Goal: Task Accomplishment & Management: Manage account settings

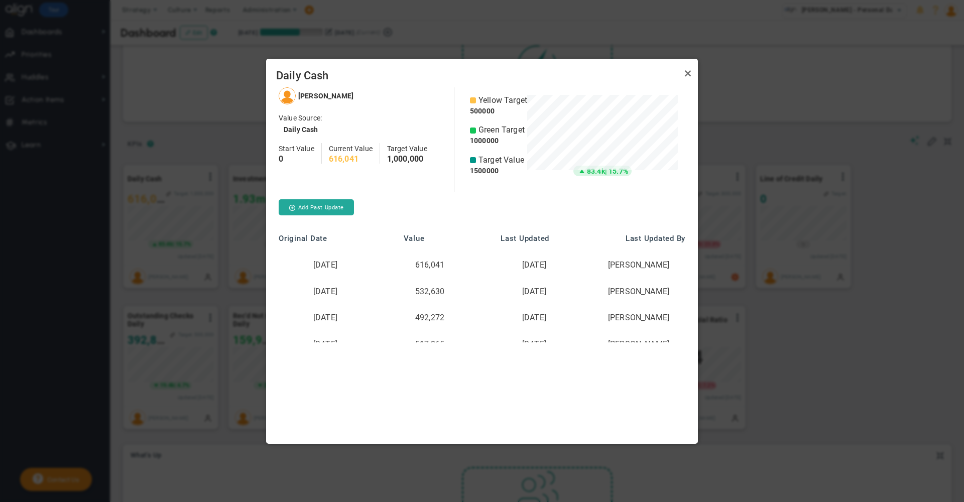
scroll to position [88, 151]
click at [687, 73] on link "Close" at bounding box center [688, 74] width 12 height 12
click at [169, 127] on div at bounding box center [482, 251] width 964 height 502
click at [776, 95] on div at bounding box center [482, 251] width 964 height 502
click at [689, 73] on link "Close" at bounding box center [688, 74] width 12 height 12
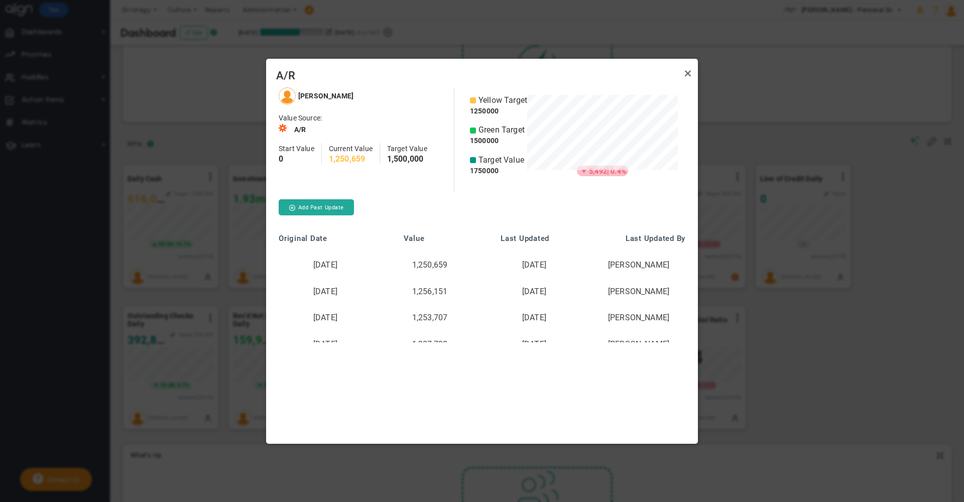
click at [684, 83] on div "A/R" at bounding box center [482, 73] width 432 height 29
click at [685, 74] on link "Close" at bounding box center [688, 74] width 12 height 12
click at [688, 72] on link "Close" at bounding box center [688, 74] width 12 height 12
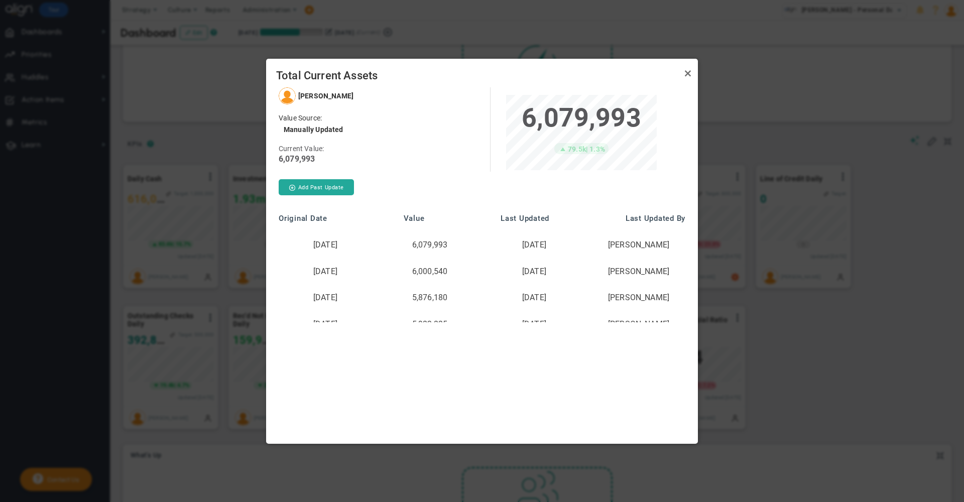
click at [735, 134] on div at bounding box center [482, 251] width 964 height 502
click at [688, 73] on link "Close" at bounding box center [688, 74] width 12 height 12
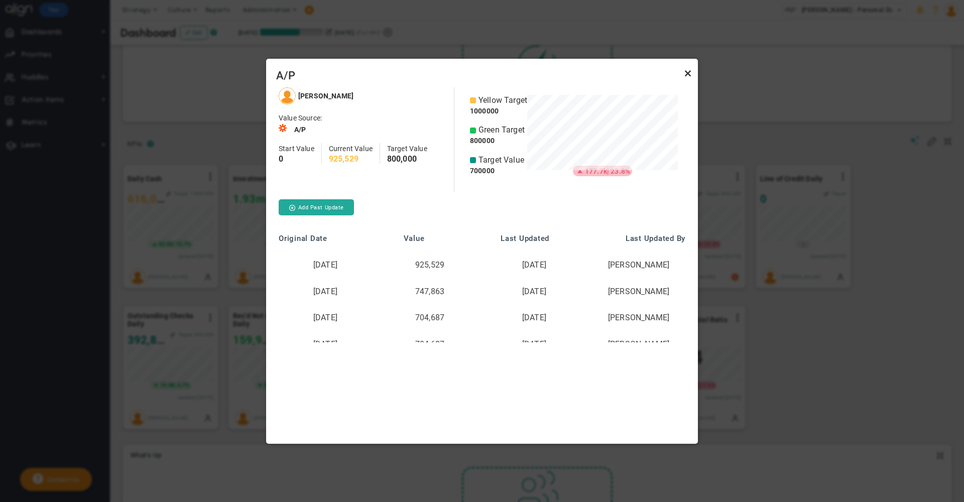
click at [690, 77] on link "Close" at bounding box center [688, 74] width 12 height 12
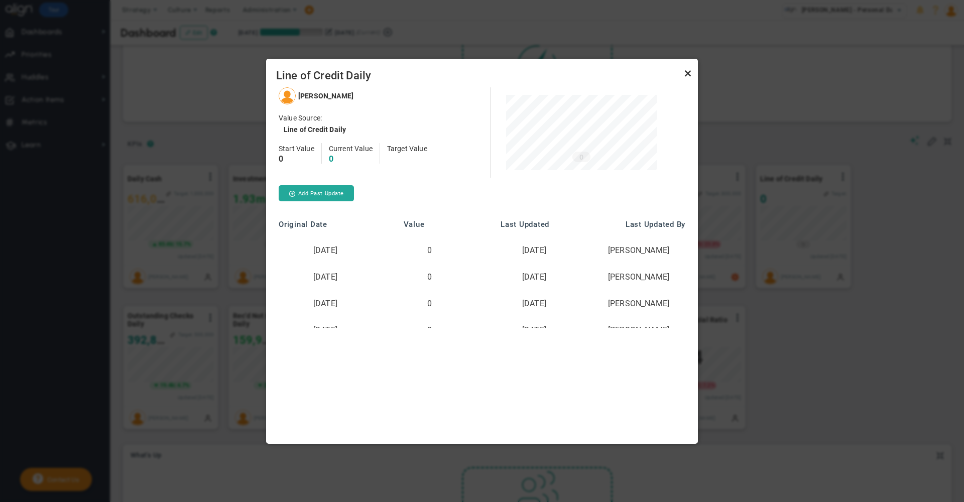
click at [687, 76] on link "Close" at bounding box center [688, 74] width 12 height 12
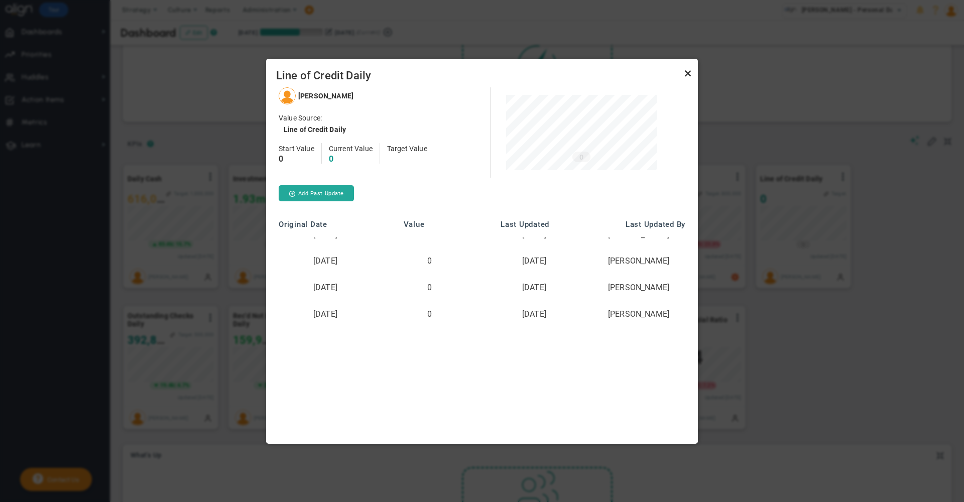
click at [688, 75] on link "Close" at bounding box center [688, 74] width 12 height 12
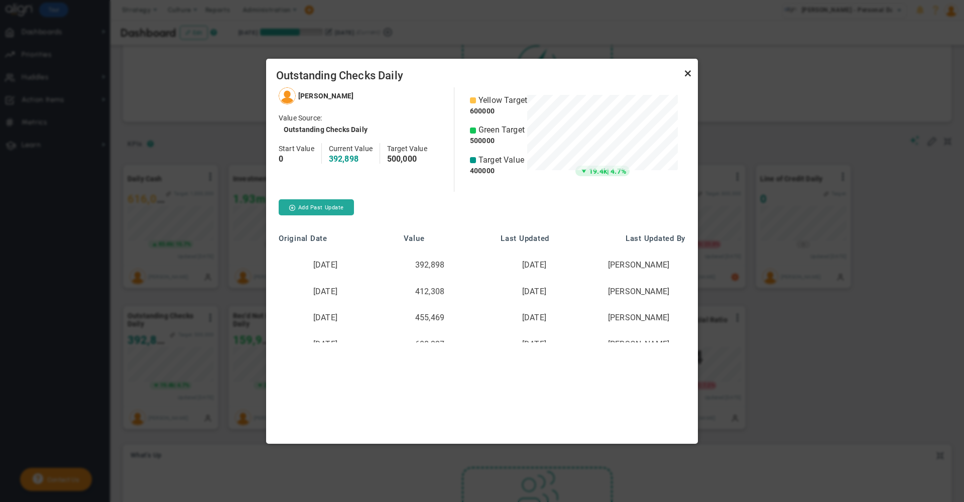
click at [688, 76] on link "Close" at bounding box center [688, 74] width 12 height 12
click at [688, 70] on link "Close" at bounding box center [688, 74] width 12 height 12
click at [680, 74] on span "Freight POs Daily" at bounding box center [482, 76] width 412 height 14
click at [689, 74] on link "Close" at bounding box center [688, 74] width 12 height 12
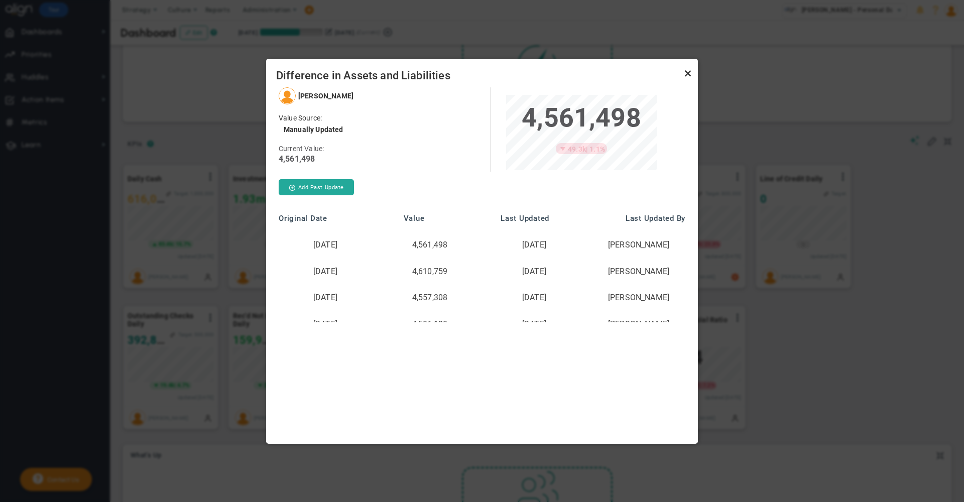
click at [687, 76] on link "Close" at bounding box center [688, 74] width 12 height 12
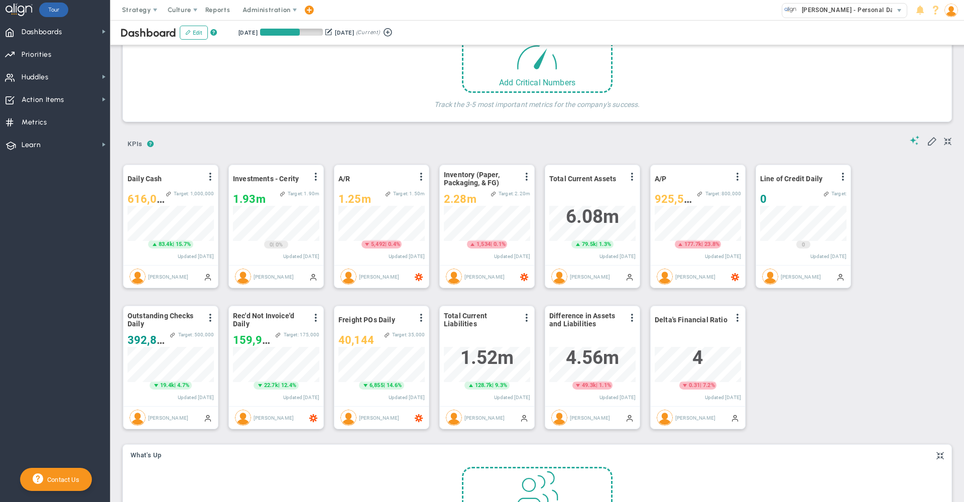
click at [305, 135] on div "? ? KPIs KPIs KPIs" at bounding box center [537, 141] width 829 height 26
click at [210, 176] on span at bounding box center [210, 177] width 8 height 8
click at [185, 196] on li "Edit" at bounding box center [182, 197] width 71 height 13
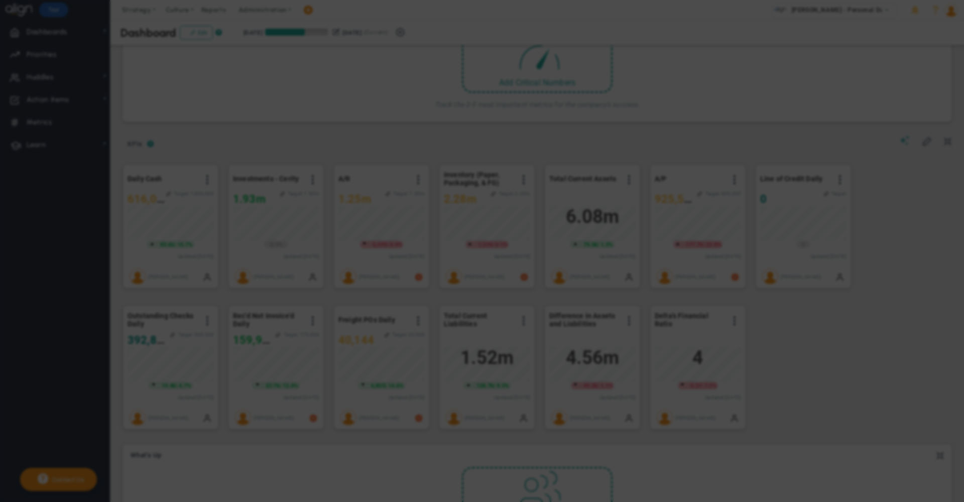
radio input "true"
checkbox input "false"
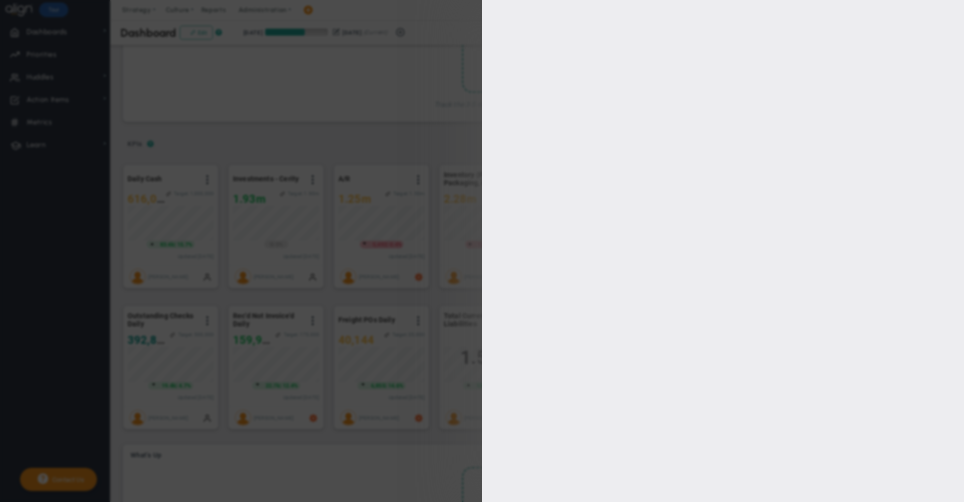
type input "Daily Cash"
type input "Daily-Cash"
type input "616041"
type input "1500000"
type input "1000000"
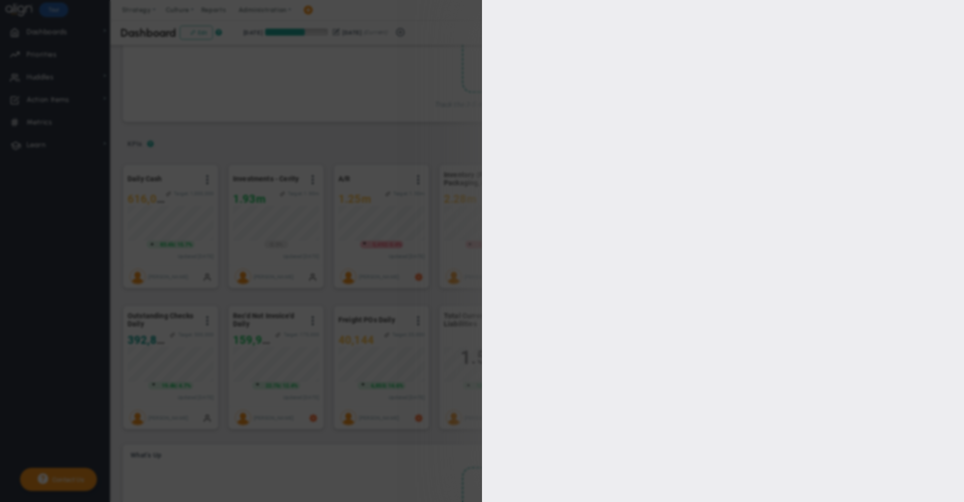
type input "500000"
type input "250000"
checkbox input "true"
type input "Aditya Jayant Ganapathiraju"
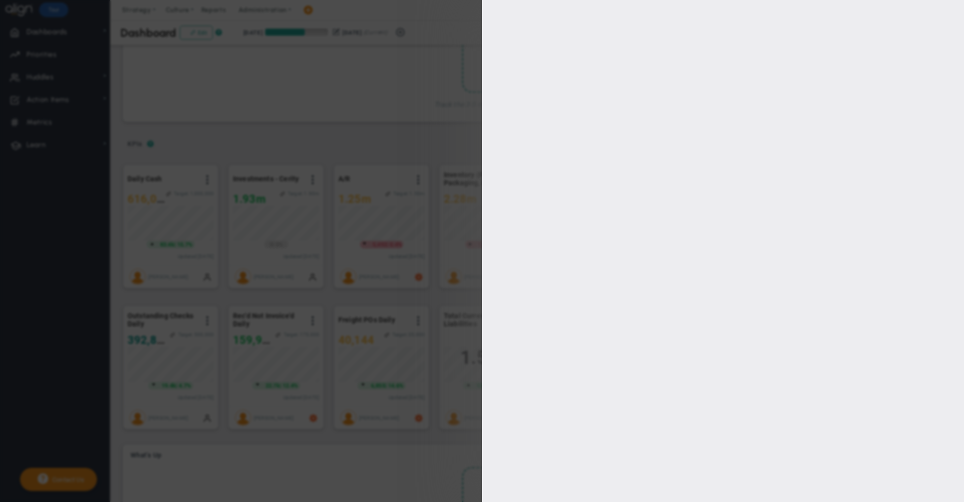
radio input "true"
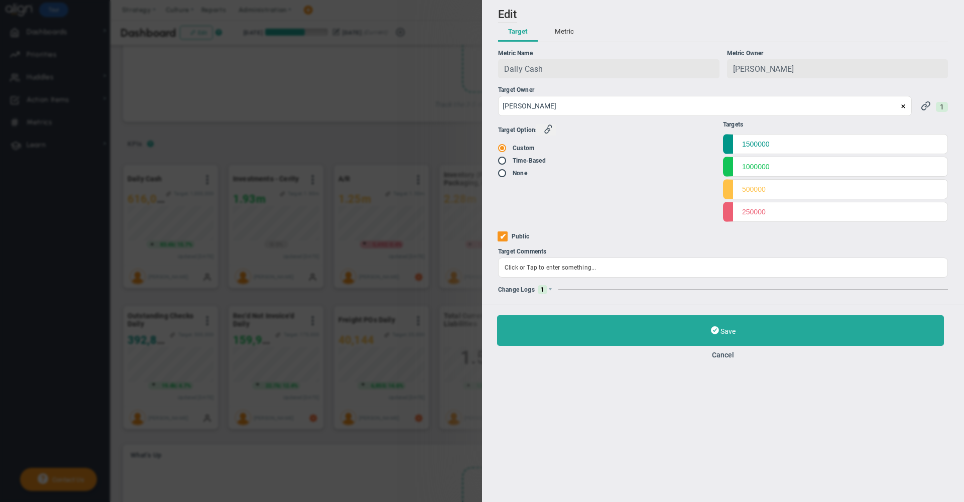
click at [573, 37] on button "Metric" at bounding box center [564, 32] width 39 height 19
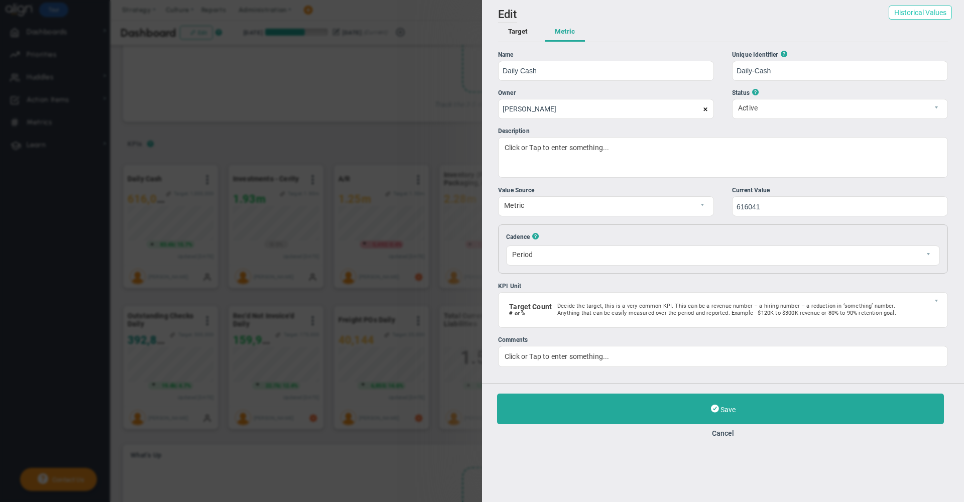
click at [920, 14] on button "Historical Values" at bounding box center [920, 13] width 63 height 14
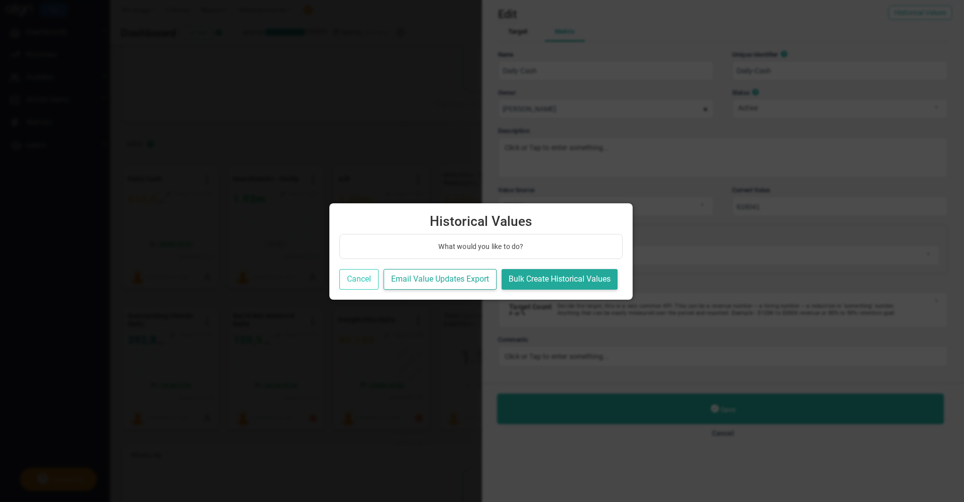
click at [364, 277] on button "Cancel" at bounding box center [359, 279] width 39 height 21
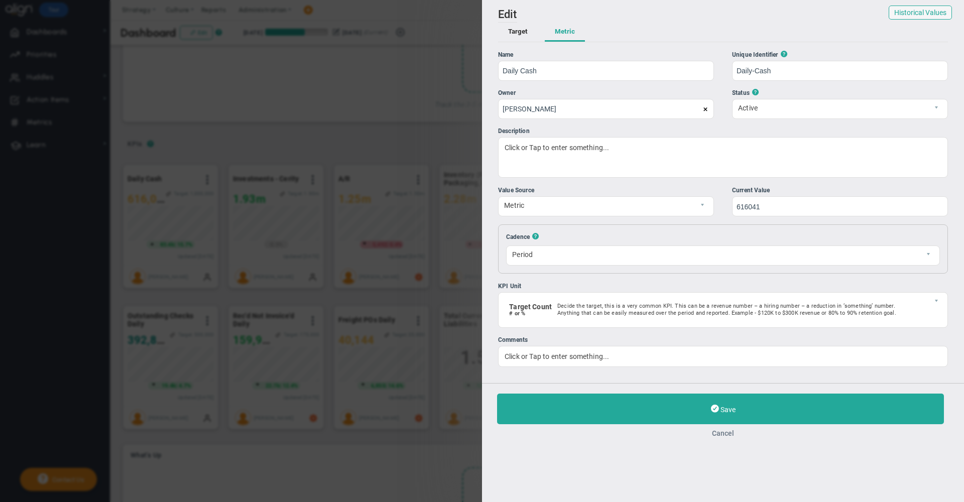
click at [720, 436] on button "Cancel" at bounding box center [723, 433] width 452 height 8
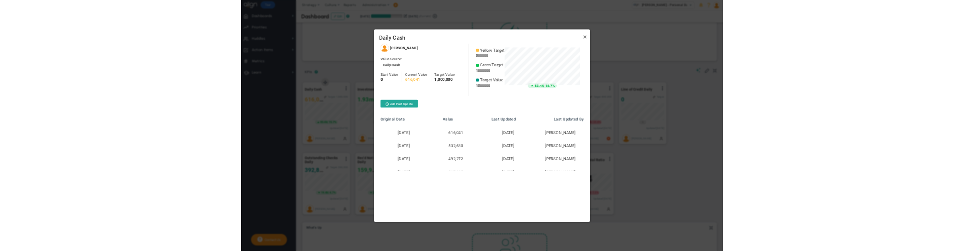
scroll to position [88, 151]
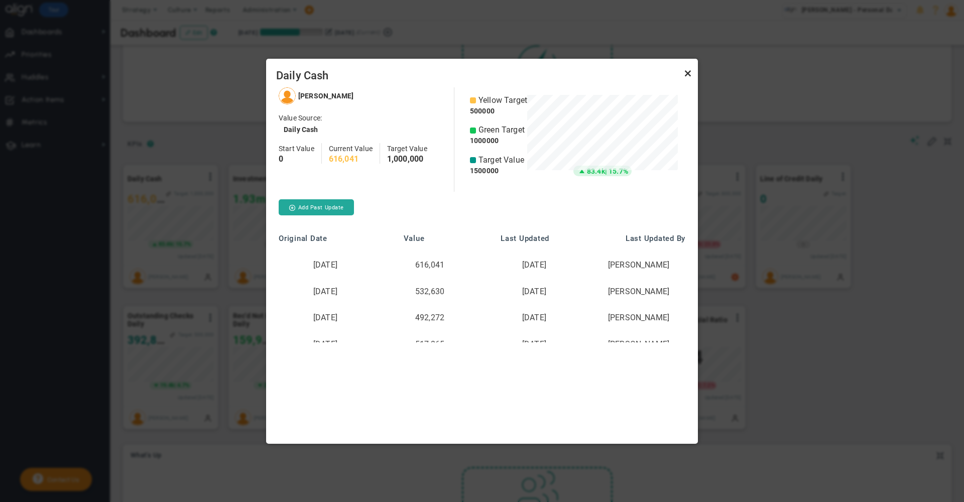
click at [689, 72] on link "Close" at bounding box center [688, 74] width 12 height 12
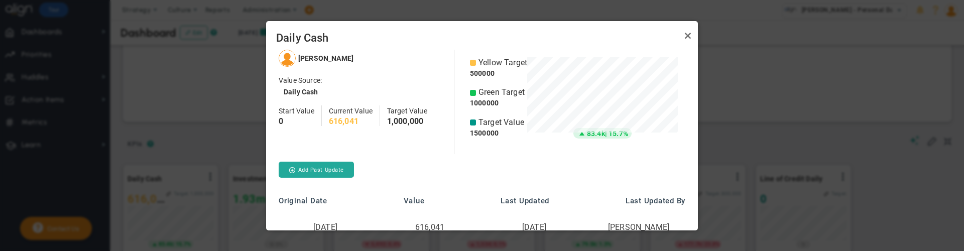
click at [829, 160] on div at bounding box center [482, 125] width 964 height 251
click at [787, 107] on div at bounding box center [482, 125] width 964 height 251
click at [687, 36] on link "Close" at bounding box center [688, 36] width 12 height 12
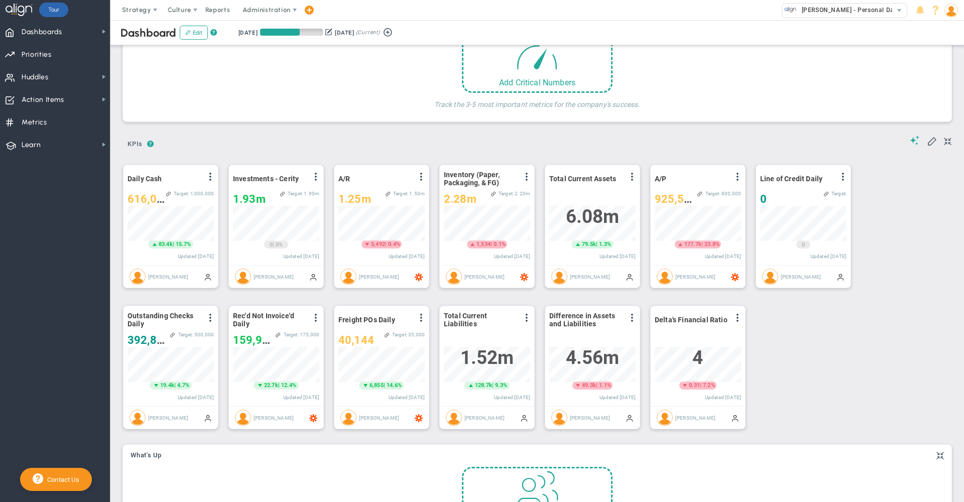
click at [953, 11] on img at bounding box center [952, 11] width 14 height 14
click at [936, 99] on span "Become an Affiliate" at bounding box center [922, 90] width 81 height 20
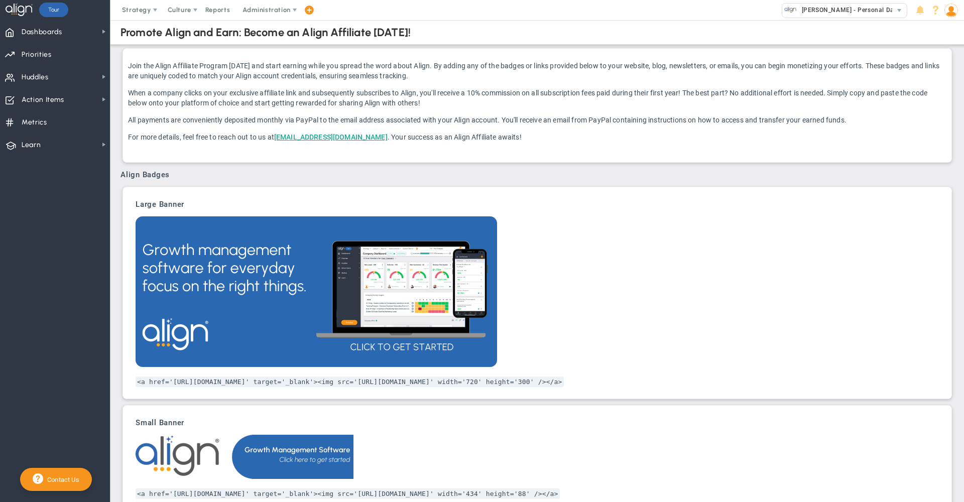
click at [956, 1] on span at bounding box center [952, 10] width 16 height 20
click at [943, 108] on span "Sign Out" at bounding box center [922, 110] width 81 height 20
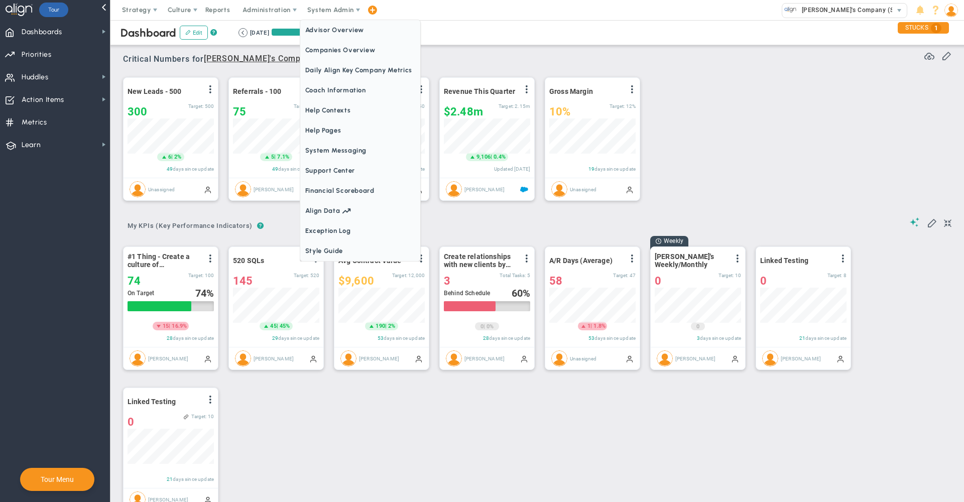
click at [328, 19] on span "System Admin" at bounding box center [331, 10] width 63 height 20
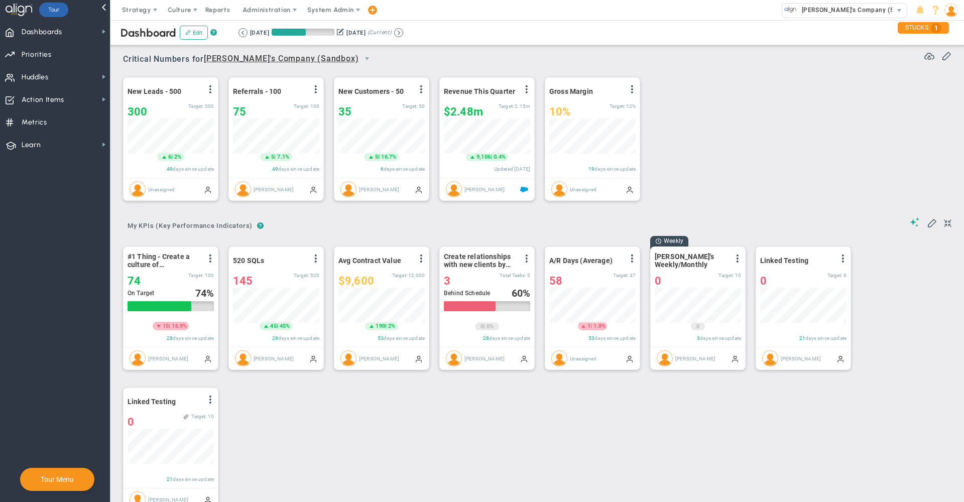
click at [328, 19] on span "System Admin" at bounding box center [331, 10] width 63 height 20
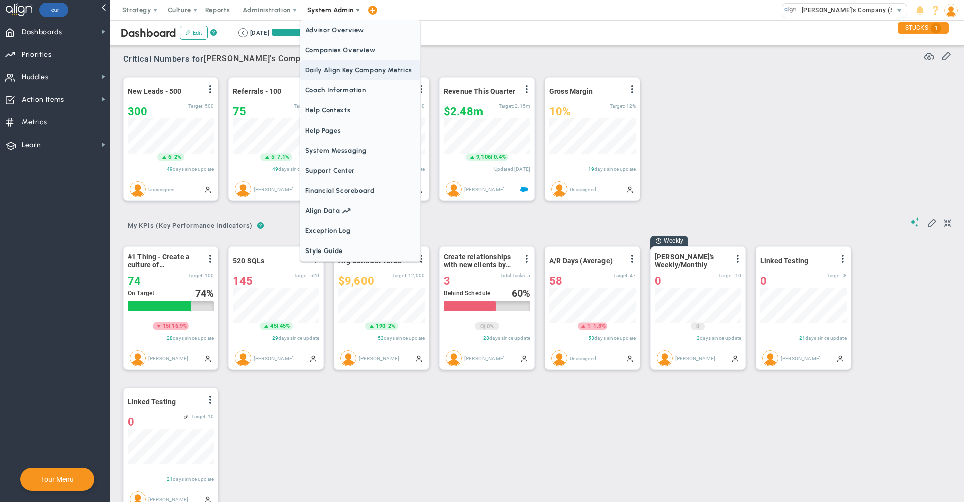
click at [335, 62] on span "Daily Align Key Company Metrics" at bounding box center [360, 70] width 120 height 20
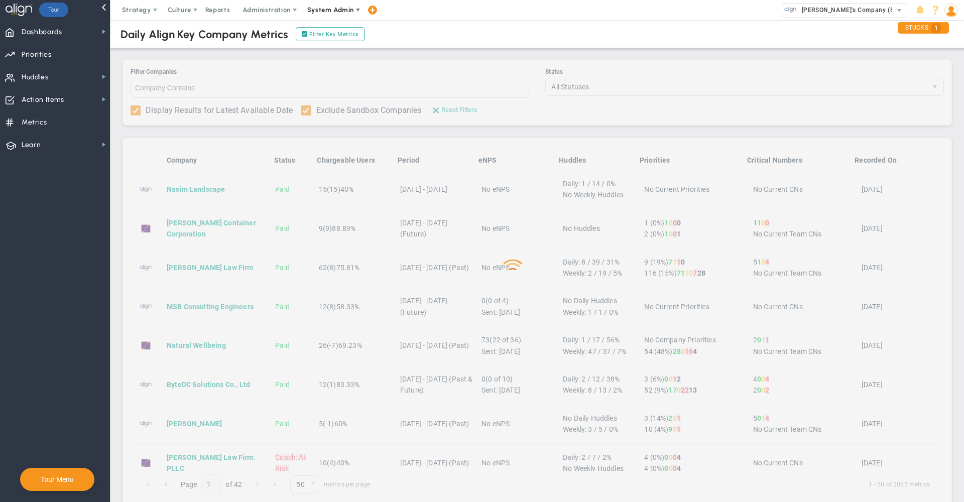
click at [336, 12] on span "System Admin" at bounding box center [330, 10] width 47 height 8
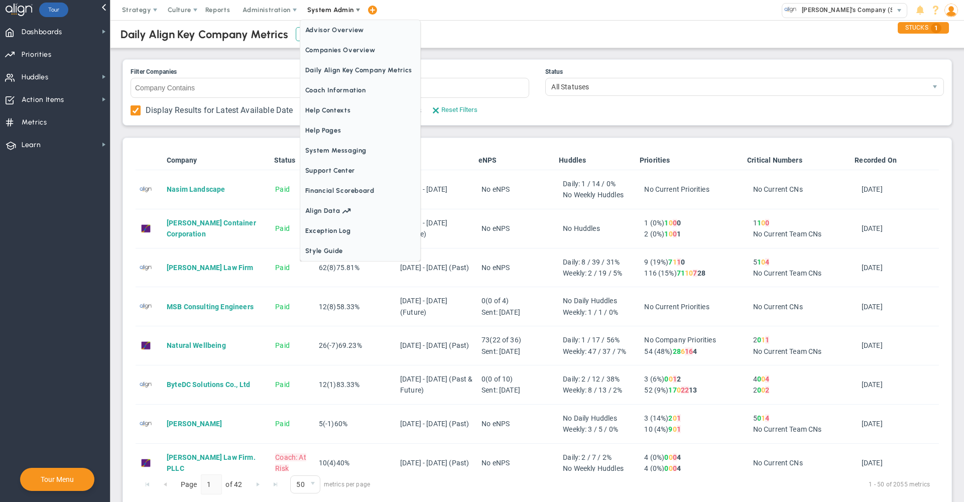
click at [342, 64] on span "Daily Align Key Company Metrics" at bounding box center [360, 70] width 120 height 20
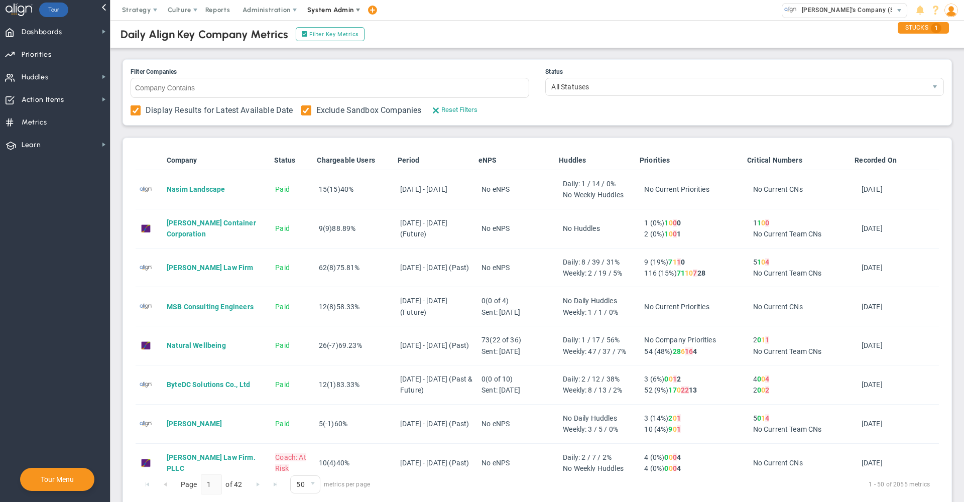
click at [334, 12] on span "System Admin" at bounding box center [330, 10] width 47 height 8
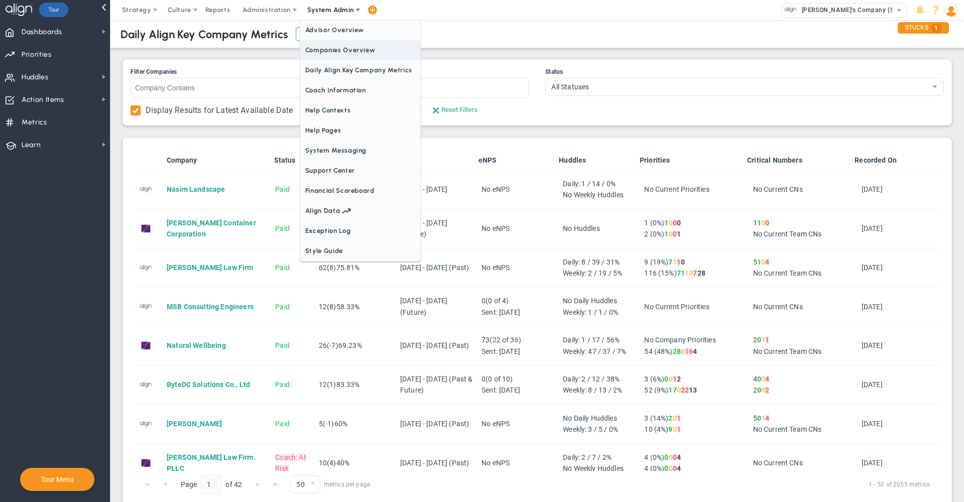
click at [334, 46] on span "Companies Overview" at bounding box center [360, 50] width 120 height 20
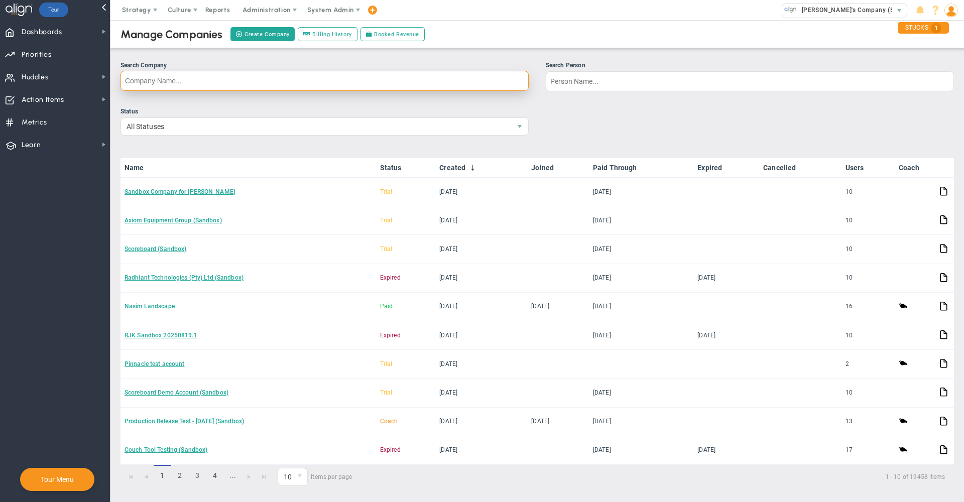
click at [334, 71] on input "Search Company" at bounding box center [325, 81] width 408 height 20
type input "[PERSON_NAME]"
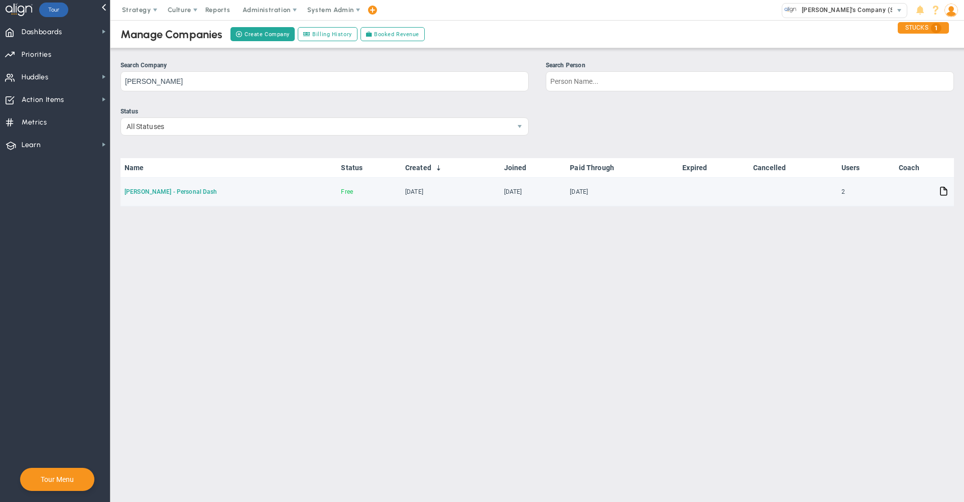
click at [150, 193] on link "[PERSON_NAME] - Personal Dash" at bounding box center [171, 191] width 92 height 7
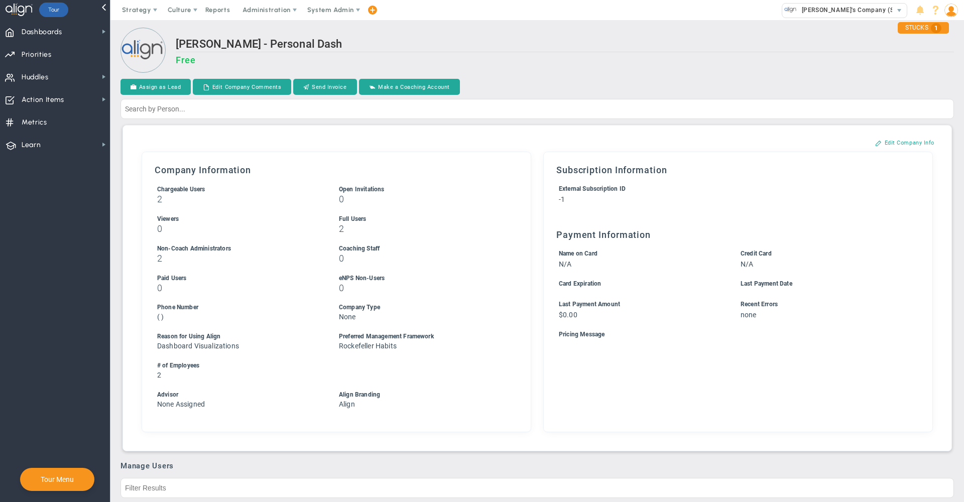
click at [295, 201] on h3 "2" at bounding box center [238, 199] width 163 height 10
click at [487, 35] on div "[PERSON_NAME] - Personal Dash Free" at bounding box center [538, 51] width 834 height 47
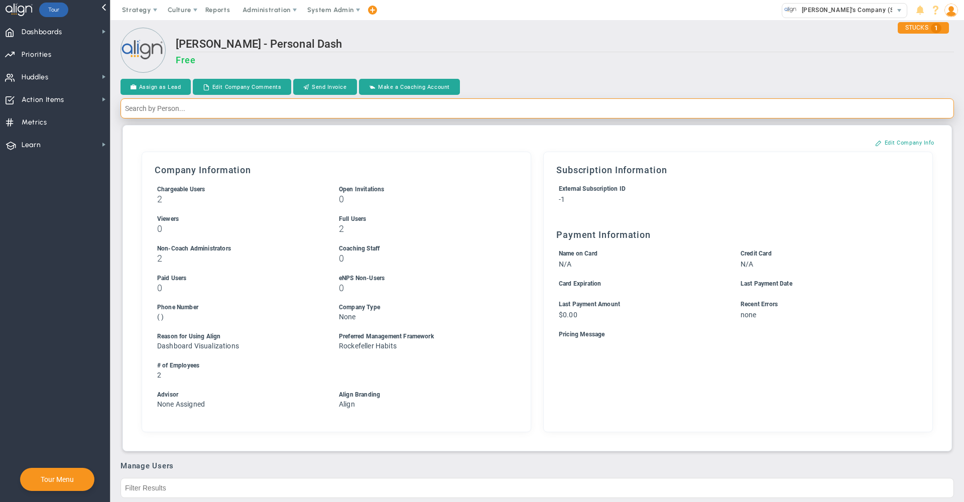
click at [279, 107] on input "text" at bounding box center [538, 108] width 834 height 20
type input "[PERSON_NAME]"
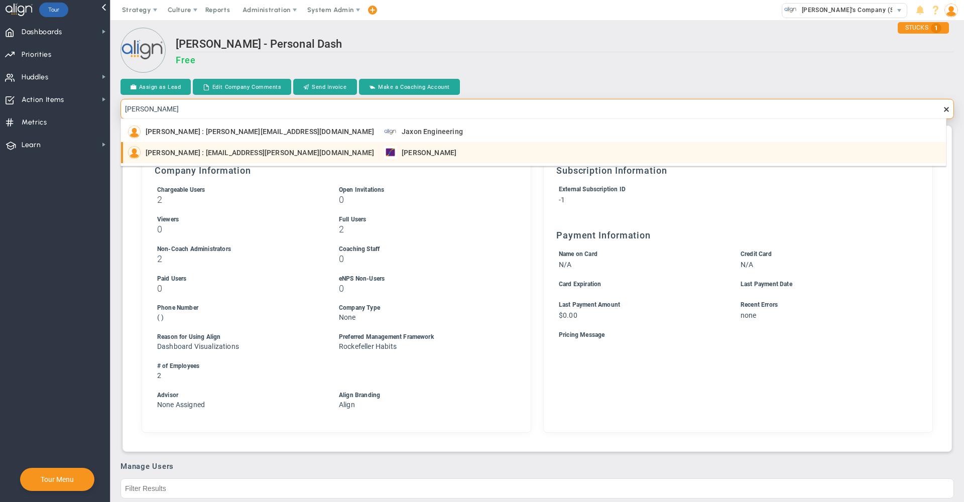
click at [304, 157] on div "[PERSON_NAME] : [EMAIL_ADDRESS][PERSON_NAME][DOMAIN_NAME] [PERSON_NAME]" at bounding box center [534, 152] width 813 height 13
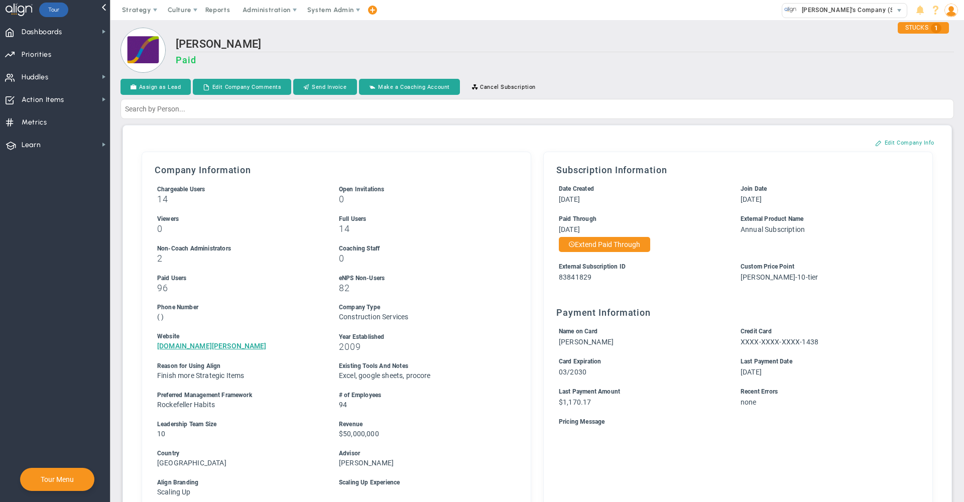
click at [578, 61] on h3 "Paid" at bounding box center [565, 60] width 779 height 11
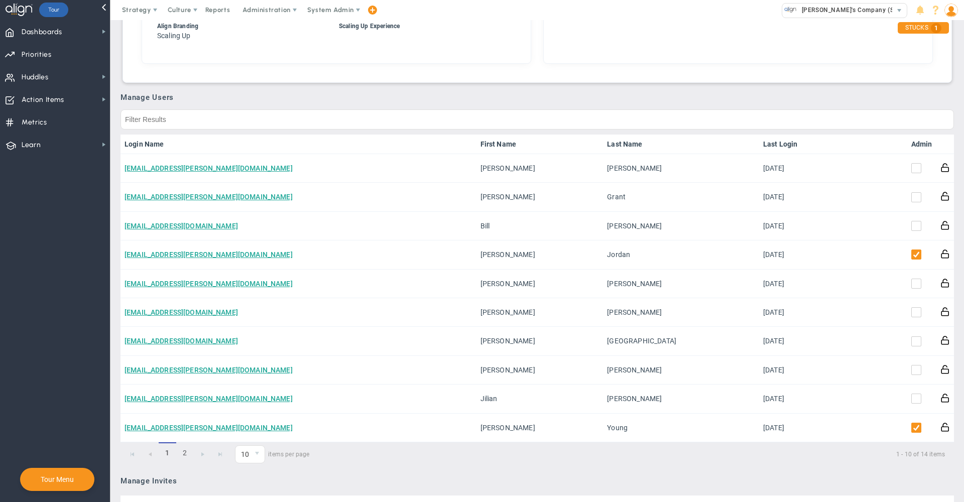
scroll to position [461, 0]
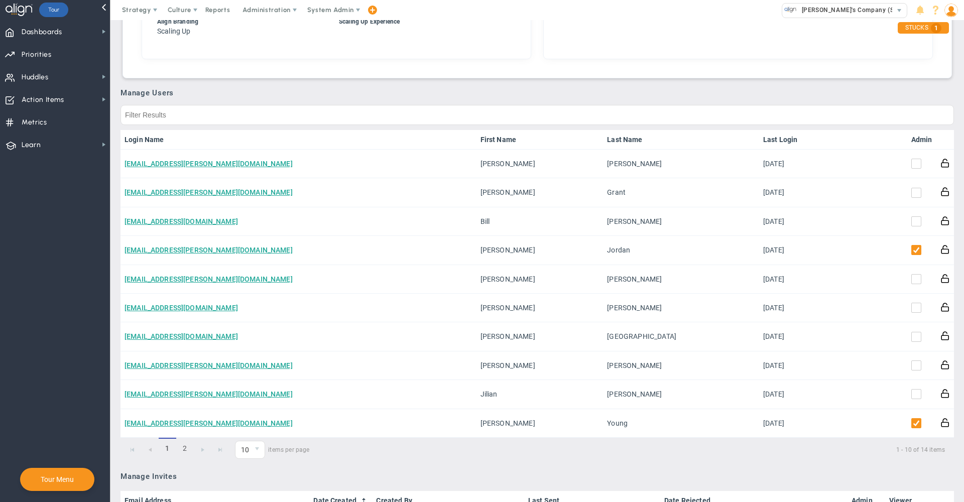
click at [917, 138] on link "Admin" at bounding box center [922, 140] width 21 height 8
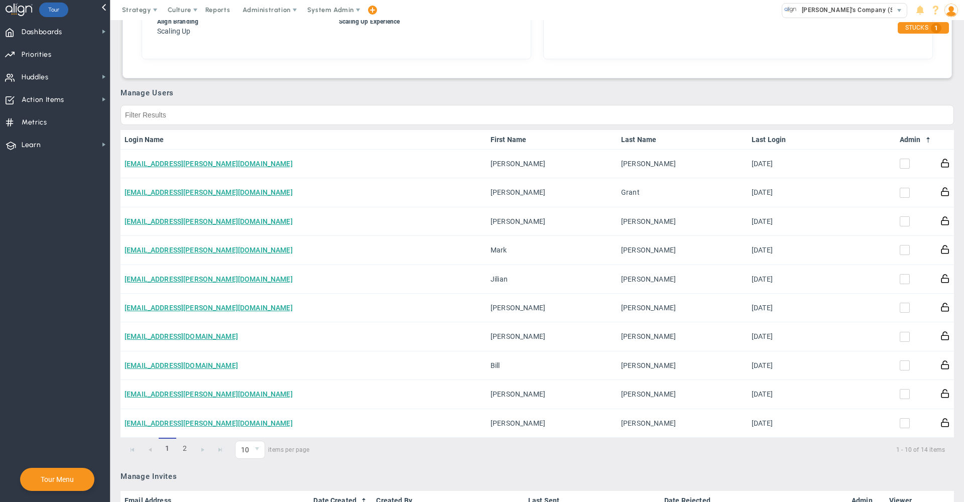
click at [925, 138] on span at bounding box center [929, 140] width 8 height 8
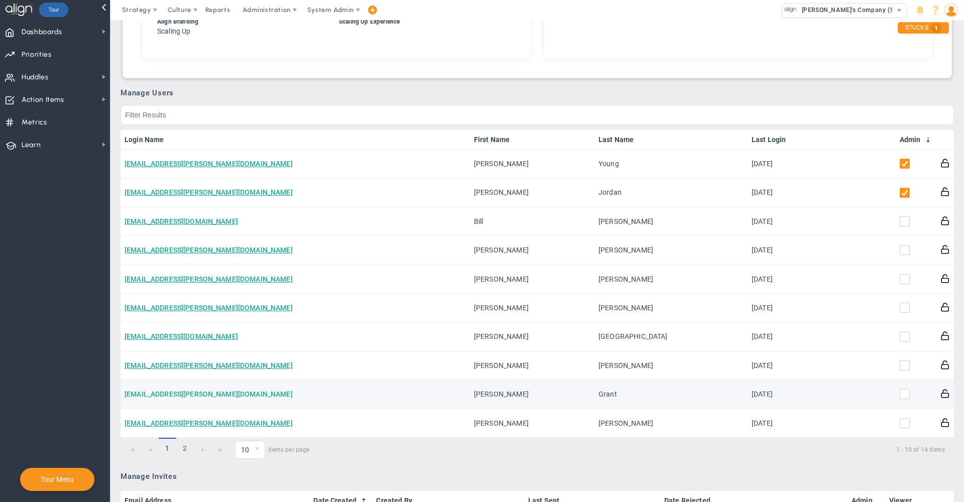
click at [172, 398] on link "[EMAIL_ADDRESS][PERSON_NAME][DOMAIN_NAME]" at bounding box center [209, 394] width 168 height 8
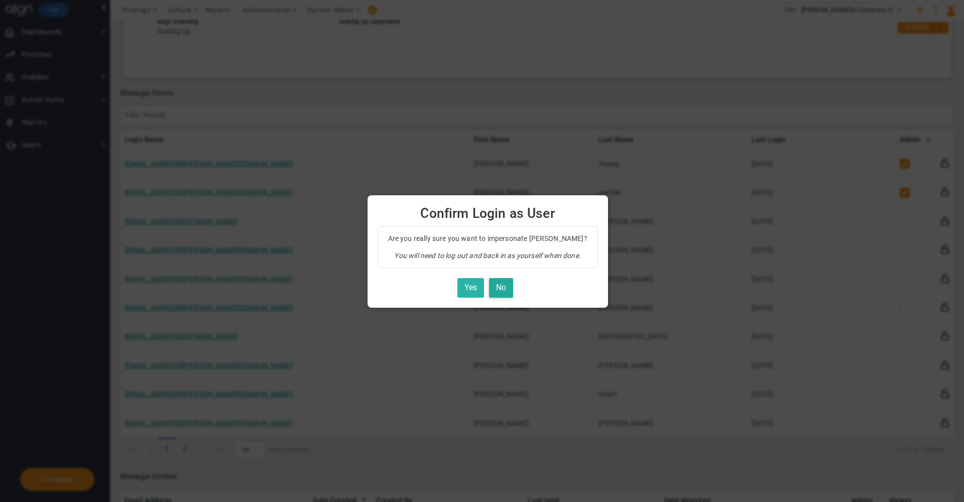
click at [469, 282] on button "Yes" at bounding box center [471, 288] width 27 height 20
